Goal: Obtain resource: Download file/media

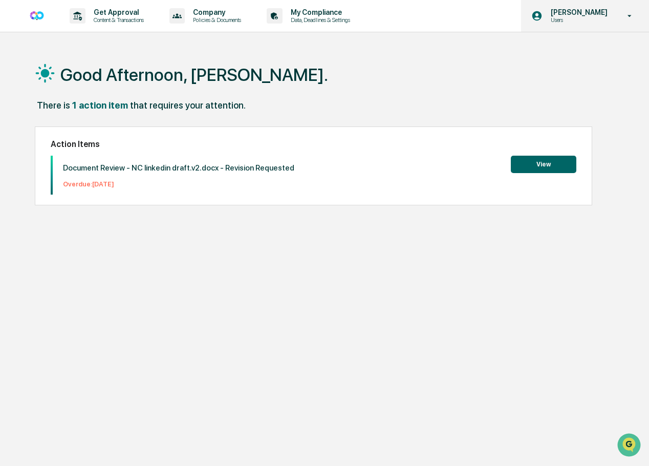
click at [627, 8] on div "[PERSON_NAME] Users" at bounding box center [585, 16] width 128 height 32
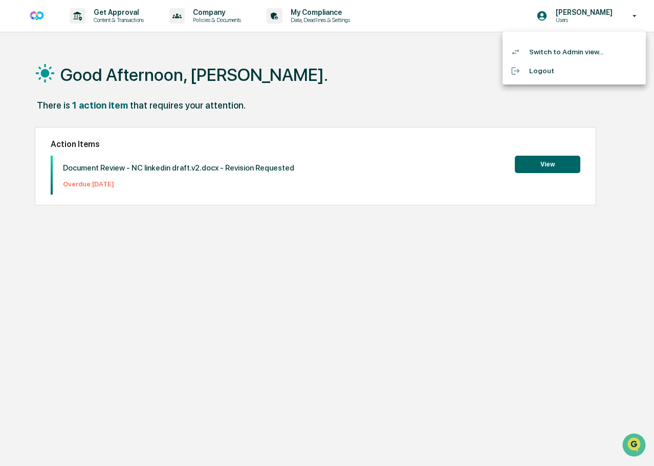
click at [575, 56] on li "Switch to Admin view..." at bounding box center [574, 51] width 143 height 19
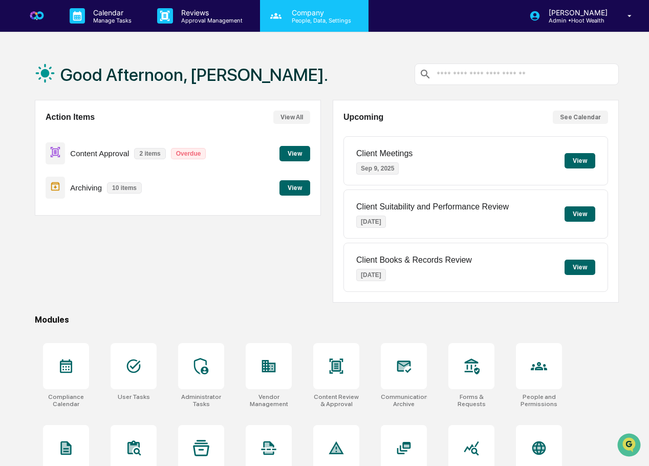
click at [309, 21] on p "People, Data, Settings" at bounding box center [320, 20] width 73 height 7
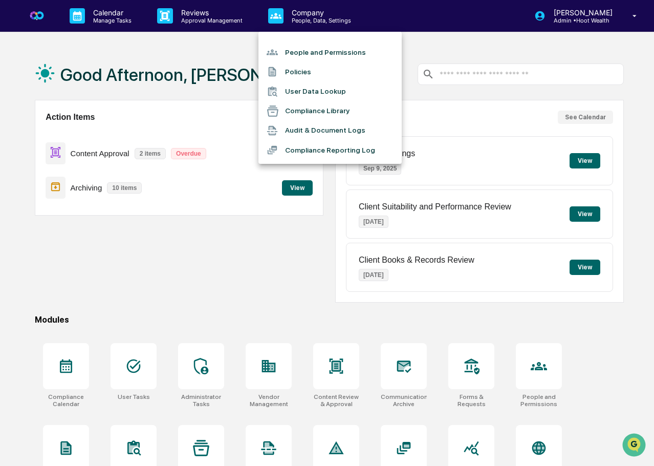
click at [313, 107] on li "Compliance Library" at bounding box center [330, 110] width 143 height 19
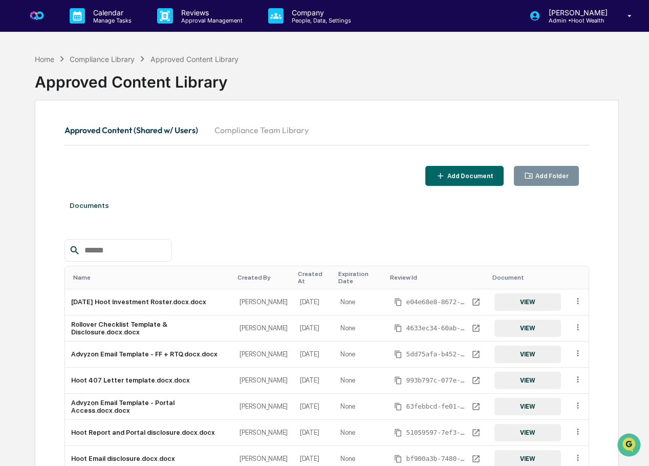
click at [154, 257] on div at bounding box center [117, 250] width 107 height 23
click at [122, 250] on input "text" at bounding box center [123, 250] width 87 height 13
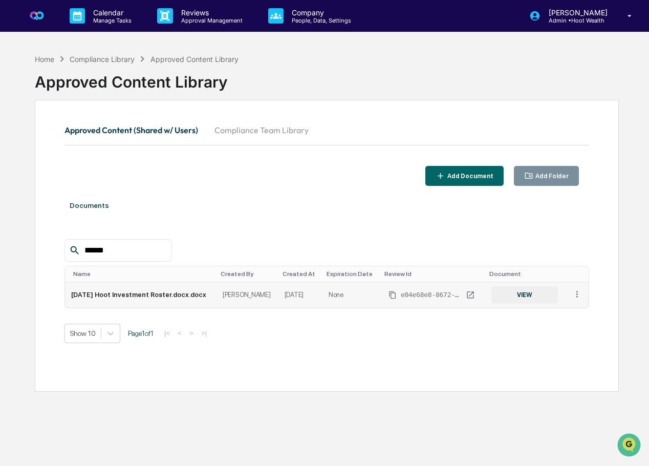
type input "******"
click at [517, 295] on button "VIEW" at bounding box center [524, 294] width 67 height 17
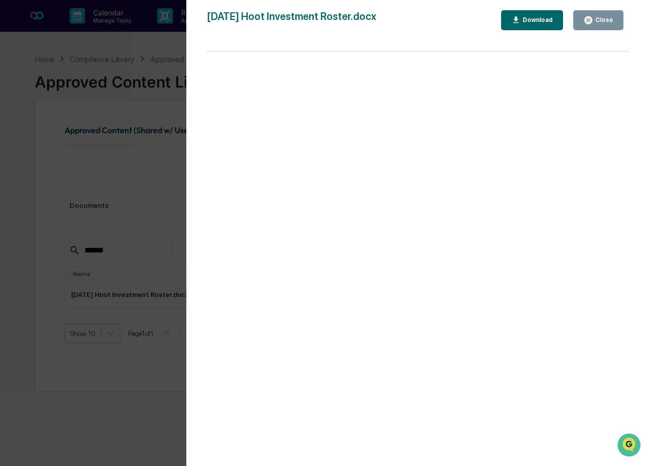
click at [533, 24] on div "Download" at bounding box center [532, 20] width 42 height 10
